Goal: Communication & Community: Answer question/provide support

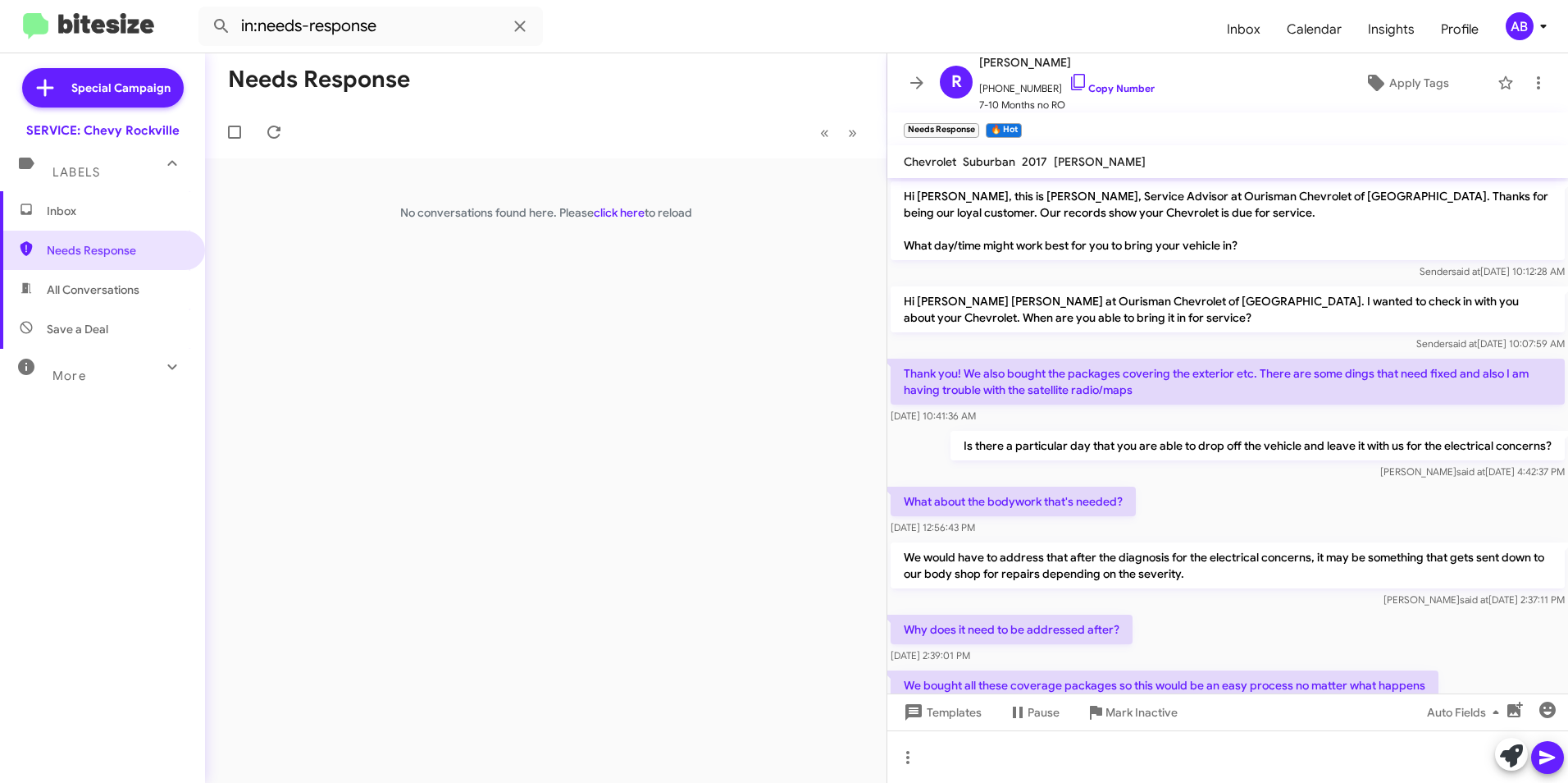
scroll to position [215, 0]
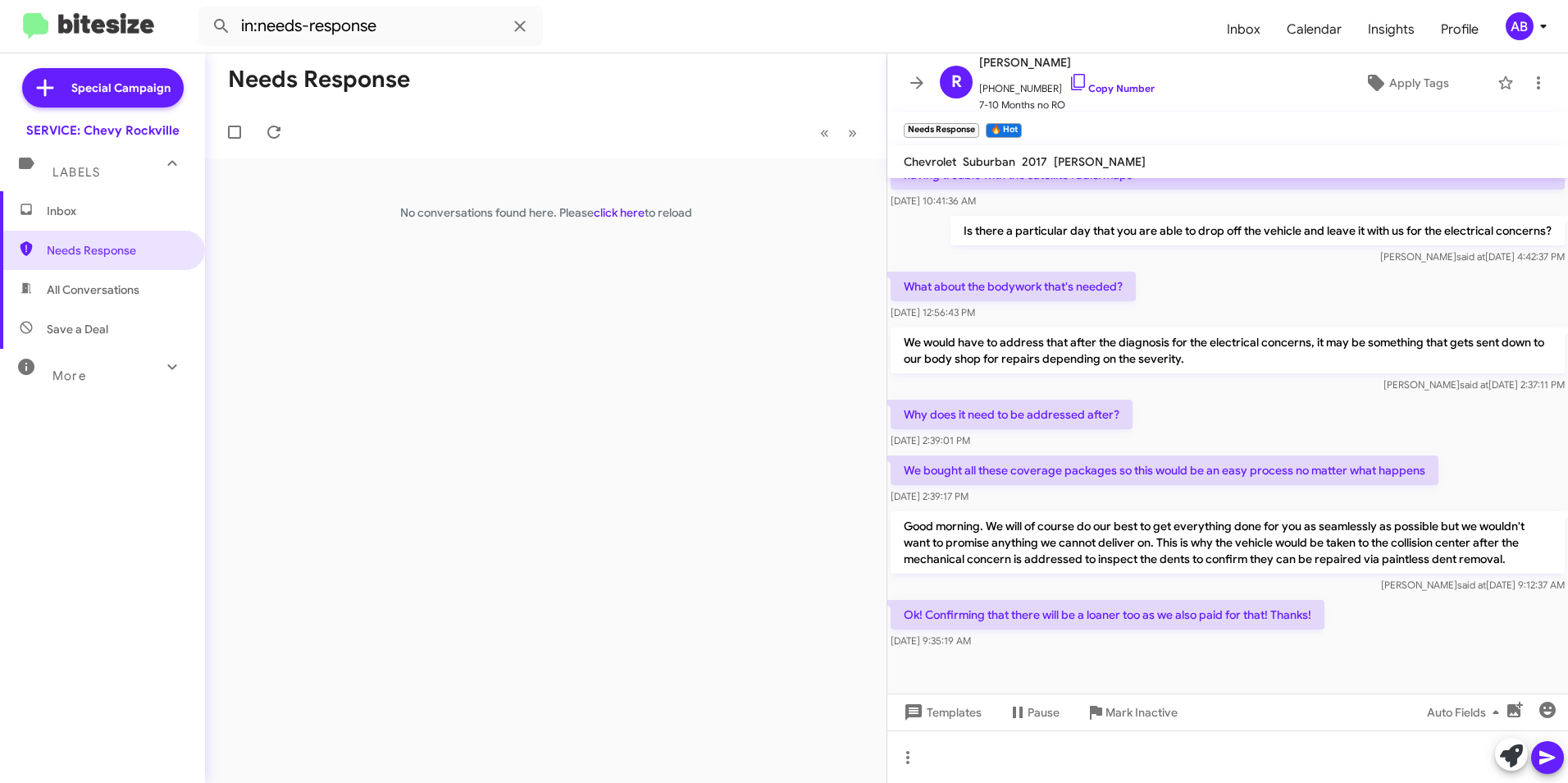
click at [327, 331] on div "Needs Response « Previous » Next No conversations found here. Please click here…" at bounding box center [545, 418] width 681 height 729
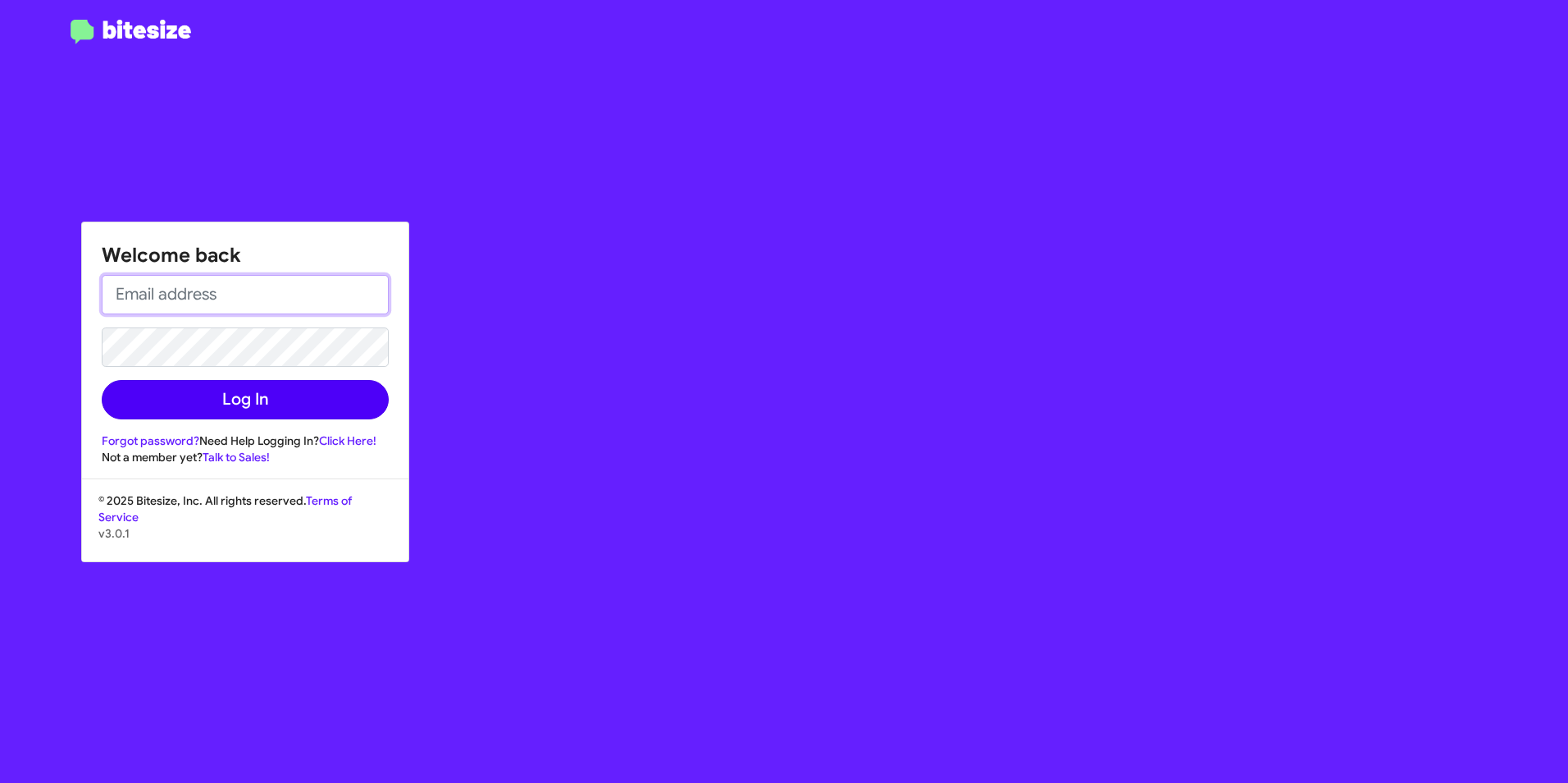
type input "[EMAIL_ADDRESS][DOMAIN_NAME]"
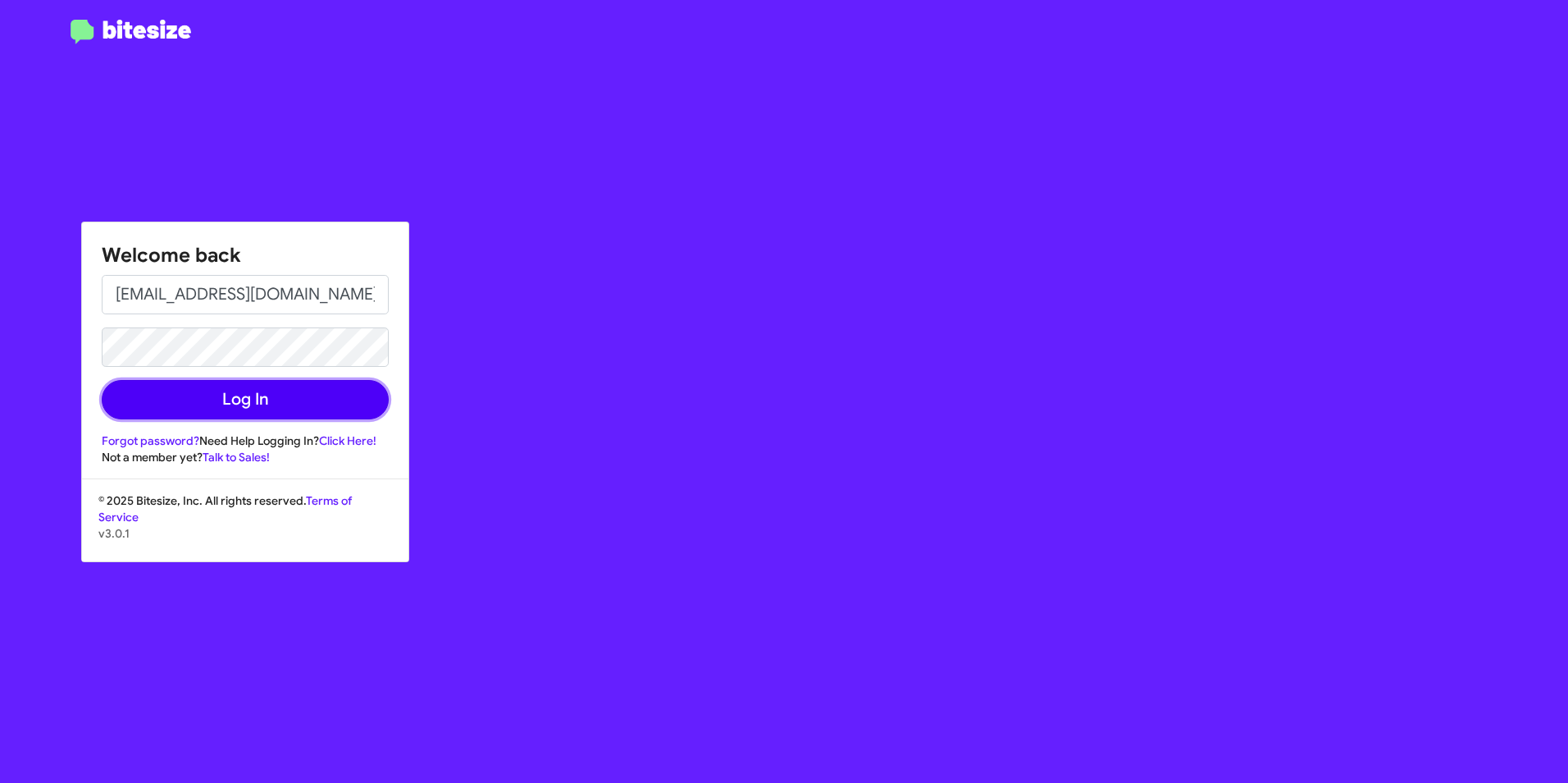
click at [264, 394] on button "Log In" at bounding box center [246, 399] width 287 height 39
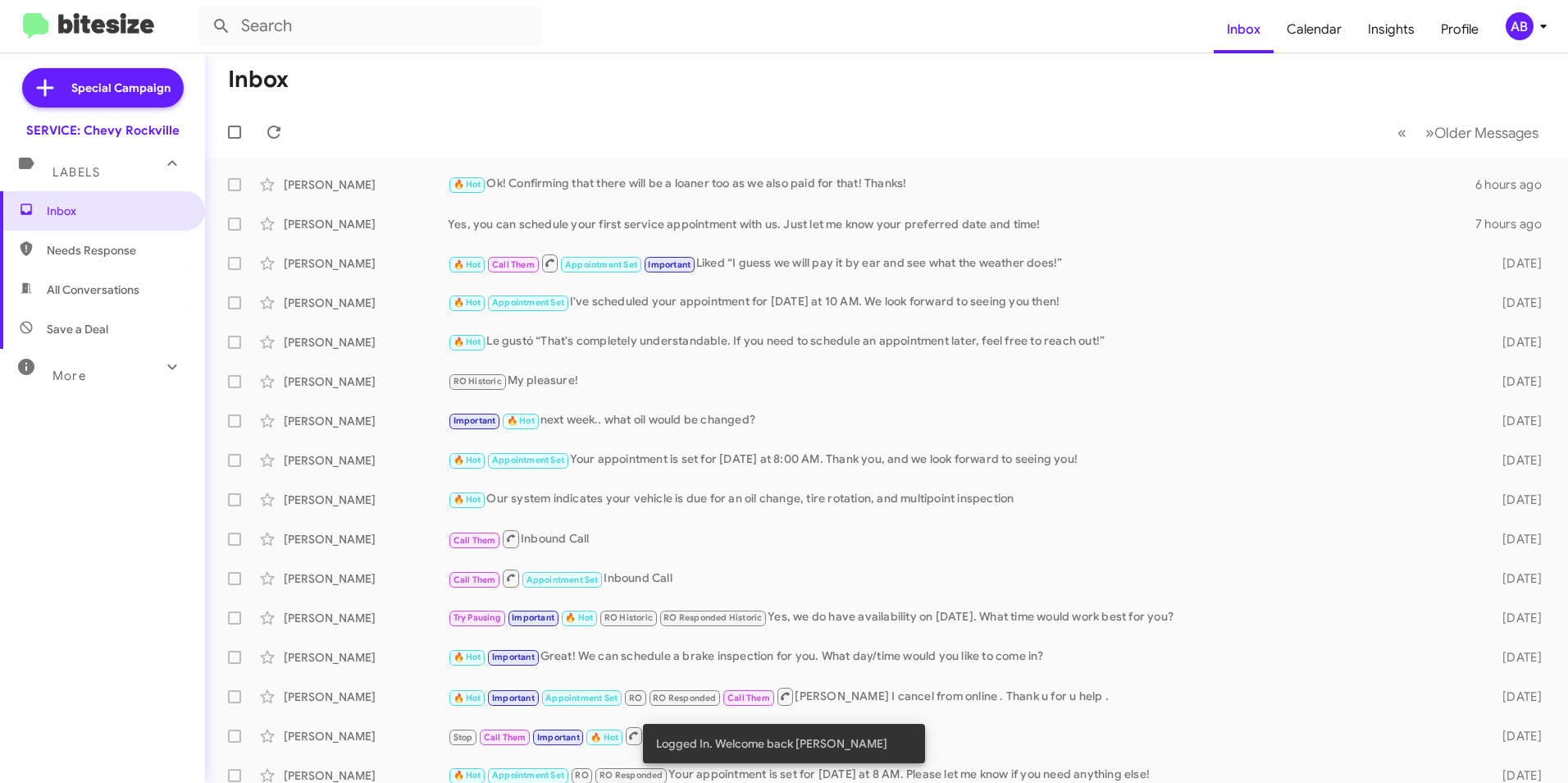
click at [95, 240] on span "Needs Response" at bounding box center [102, 250] width 205 height 39
type input "in:needs-response"
